Goal: Find specific page/section: Find specific page/section

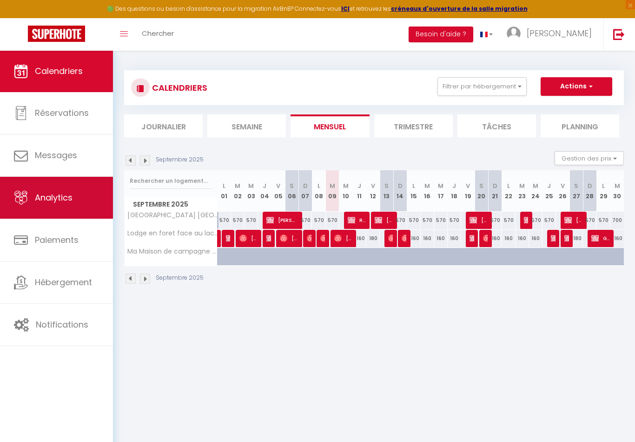
click at [68, 205] on link "Analytics" at bounding box center [56, 198] width 113 height 42
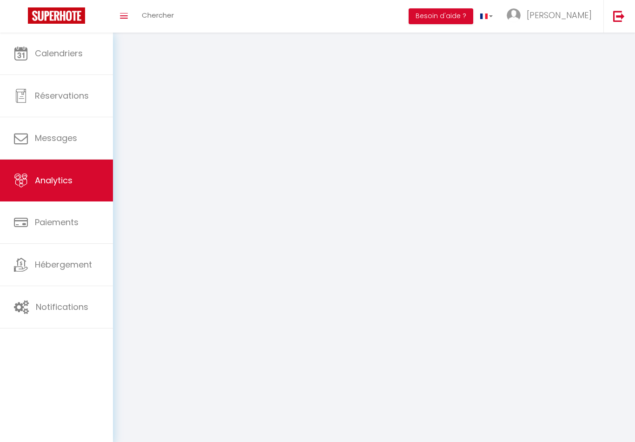
select select "2025"
select select "9"
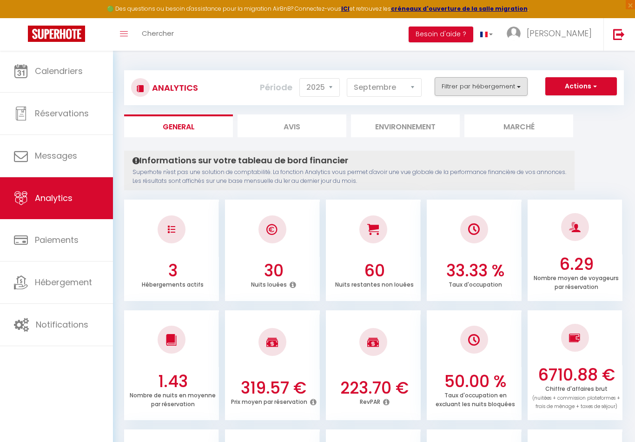
click at [466, 84] on button "Filtrer par hébergement" at bounding box center [481, 86] width 93 height 19
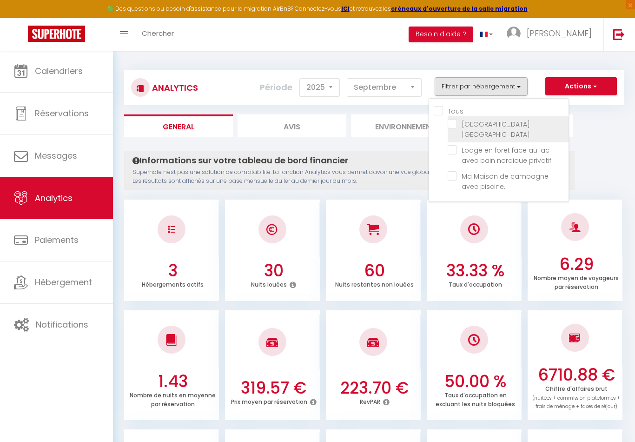
click at [455, 125] on spa "checkbox" at bounding box center [508, 123] width 121 height 9
checkbox spa "true"
checkbox privatif "false"
checkbox piscine\ "false"
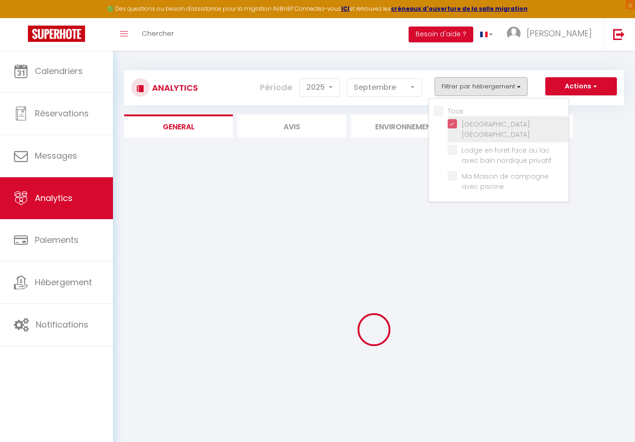
checkbox privatif "false"
checkbox piscine\ "false"
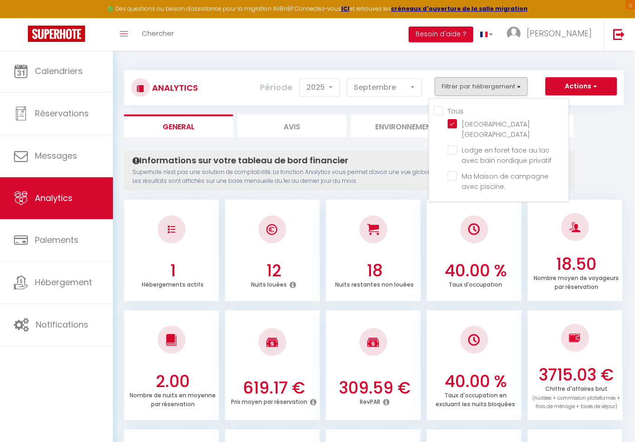
click at [331, 91] on div at bounding box center [317, 221] width 635 height 442
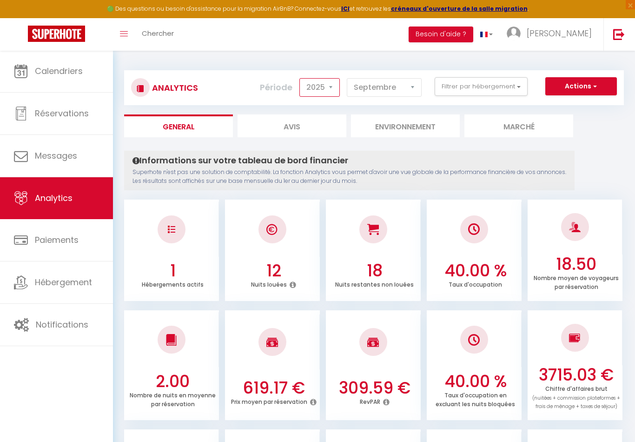
select select "2024"
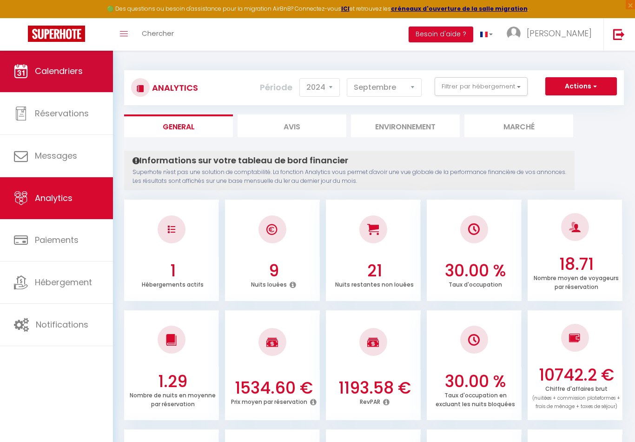
click at [40, 69] on span "Calendriers" at bounding box center [59, 71] width 48 height 12
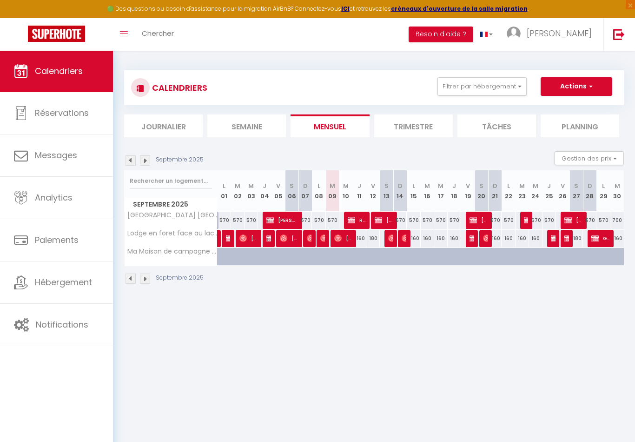
click at [130, 161] on img at bounding box center [131, 160] width 10 height 10
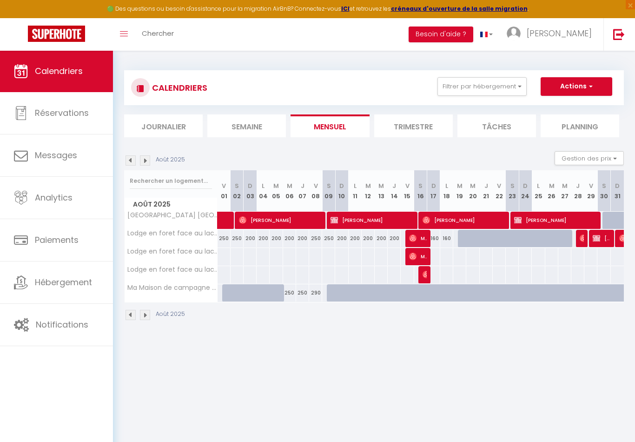
click at [428, 122] on li "Trimestre" at bounding box center [413, 125] width 79 height 23
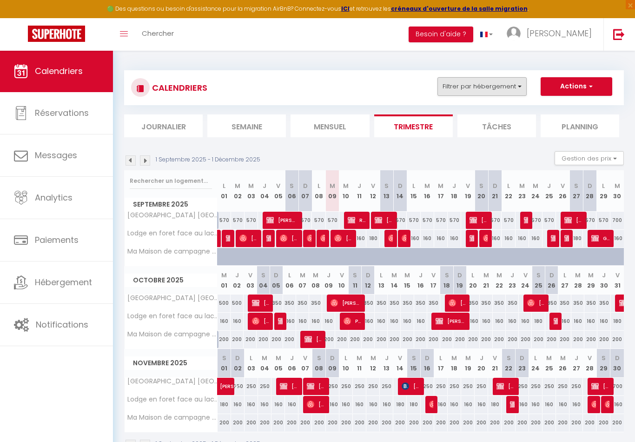
click at [509, 87] on button "Filtrer par hébergement" at bounding box center [482, 86] width 89 height 19
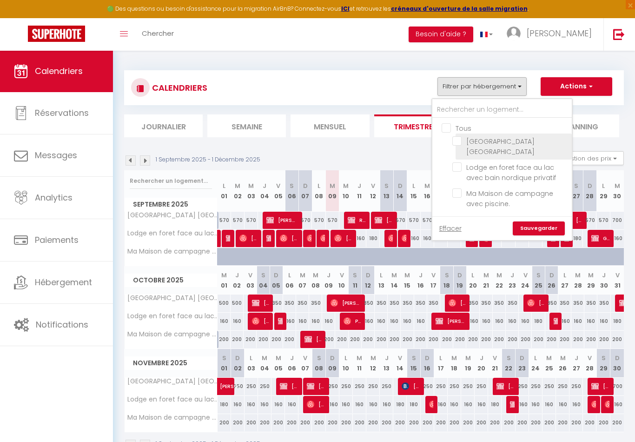
click at [460, 140] on input "[GEOGRAPHIC_DATA] [GEOGRAPHIC_DATA]" at bounding box center [510, 140] width 116 height 9
checkbox input "true"
checkbox input "false"
click at [527, 230] on link "Sauvegarder" at bounding box center [539, 228] width 52 height 14
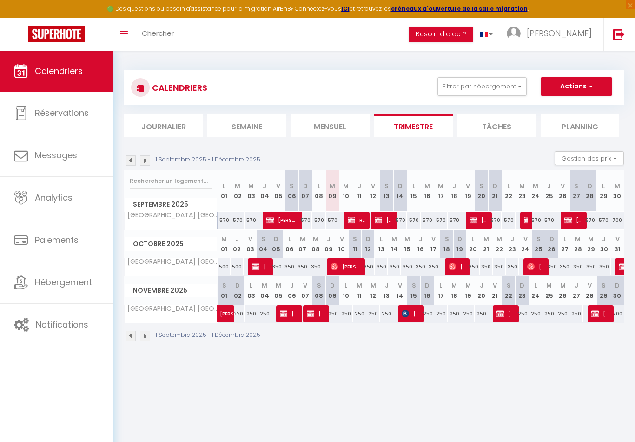
click at [127, 160] on img at bounding box center [131, 160] width 10 height 10
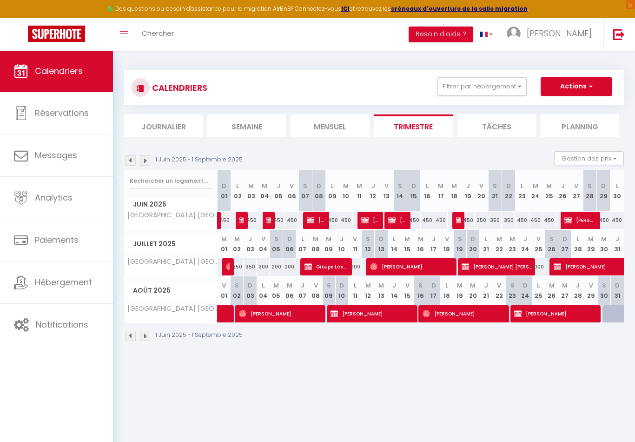
click at [130, 160] on img at bounding box center [131, 160] width 10 height 10
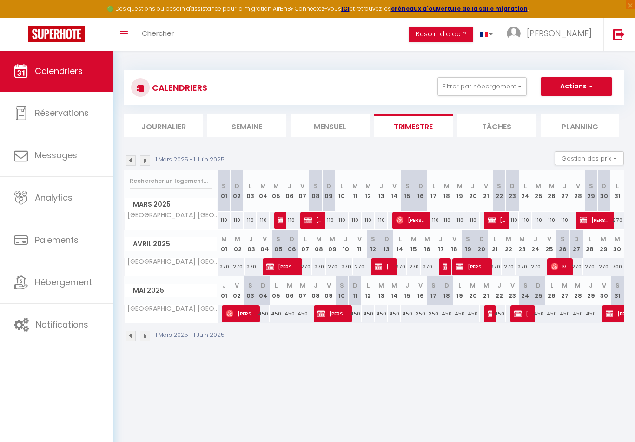
click at [130, 160] on img at bounding box center [131, 160] width 10 height 10
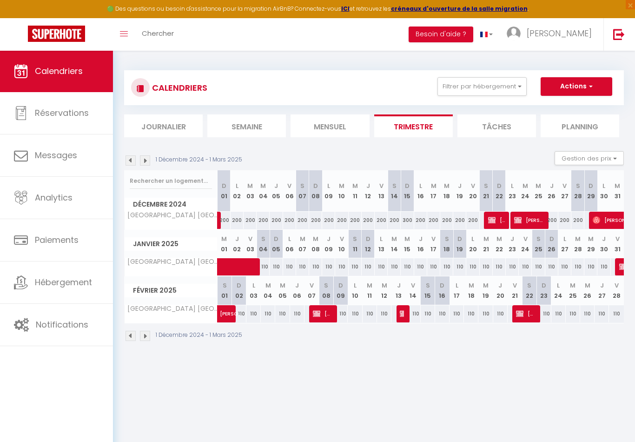
click at [130, 160] on img at bounding box center [131, 160] width 10 height 10
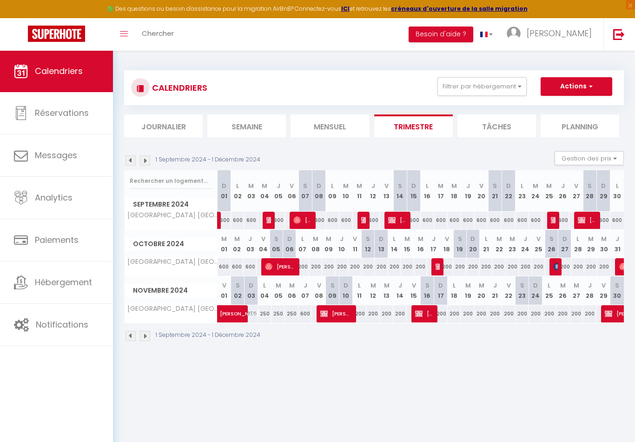
click at [130, 160] on img at bounding box center [131, 160] width 10 height 10
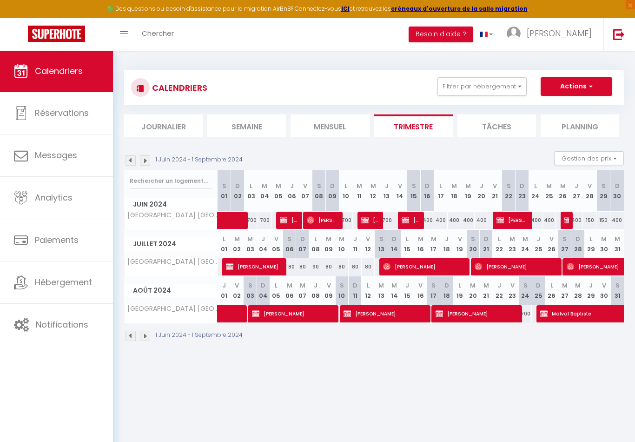
click at [130, 160] on img at bounding box center [131, 160] width 10 height 10
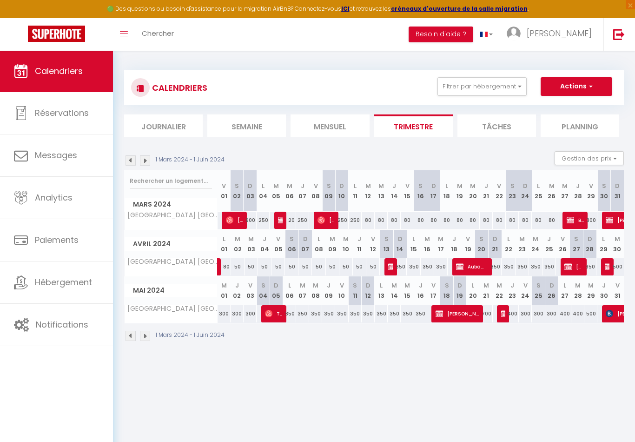
click at [130, 160] on img at bounding box center [131, 160] width 10 height 10
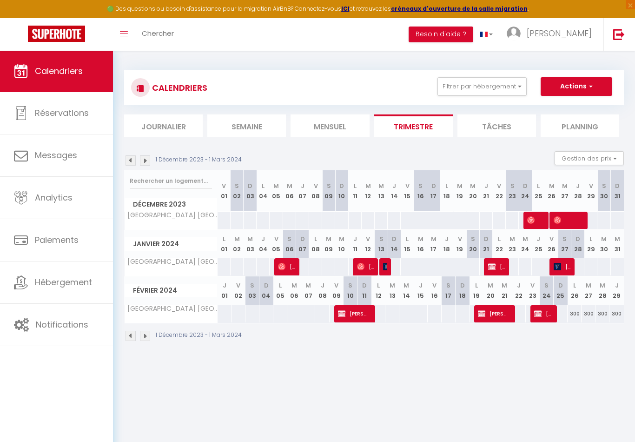
click at [148, 160] on img at bounding box center [145, 160] width 10 height 10
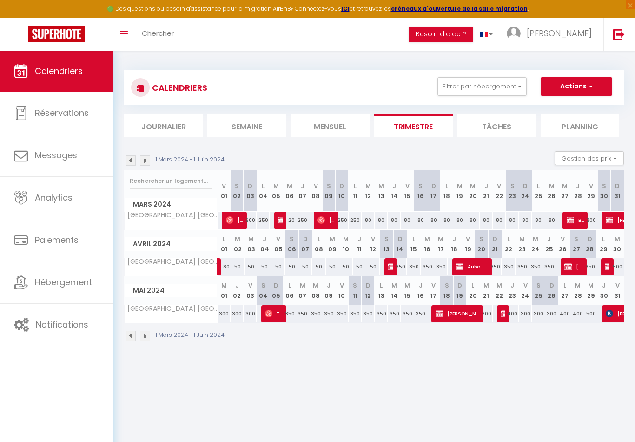
click at [146, 162] on img at bounding box center [145, 160] width 10 height 10
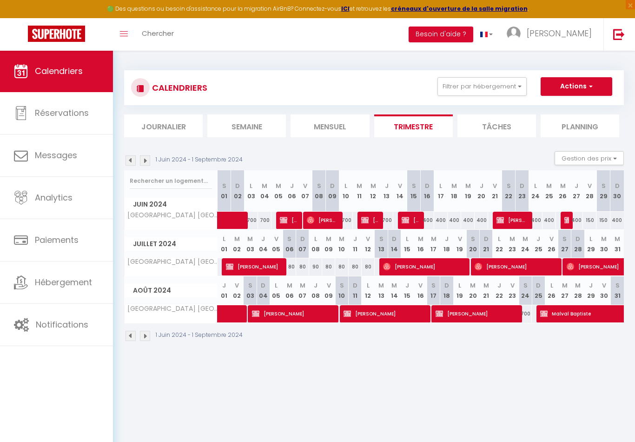
click at [143, 161] on img at bounding box center [145, 160] width 10 height 10
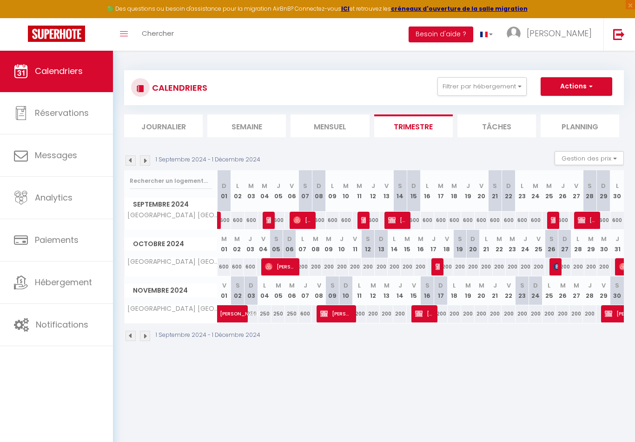
click at [142, 160] on img at bounding box center [145, 160] width 10 height 10
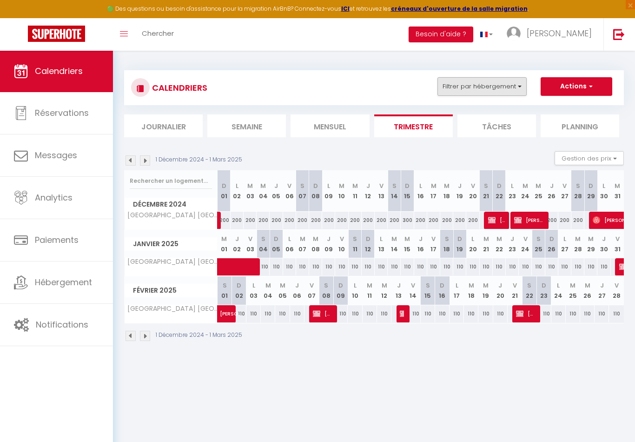
click at [520, 88] on button "Filtrer par hébergement" at bounding box center [482, 86] width 89 height 19
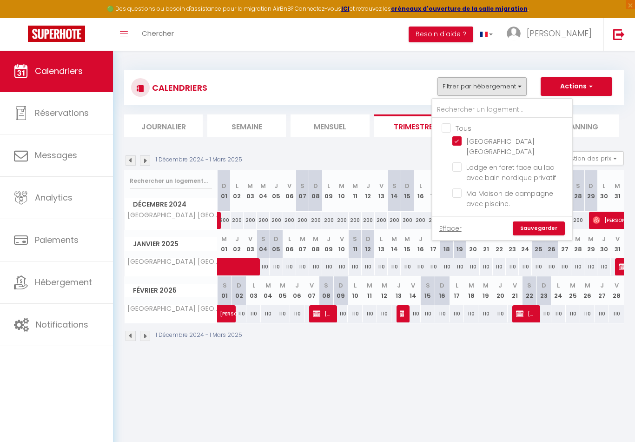
click at [448, 129] on input "Tous" at bounding box center [511, 127] width 139 height 9
checkbox input "true"
click at [530, 229] on link "Sauvegarder" at bounding box center [539, 228] width 52 height 14
